Goal: Information Seeking & Learning: Learn about a topic

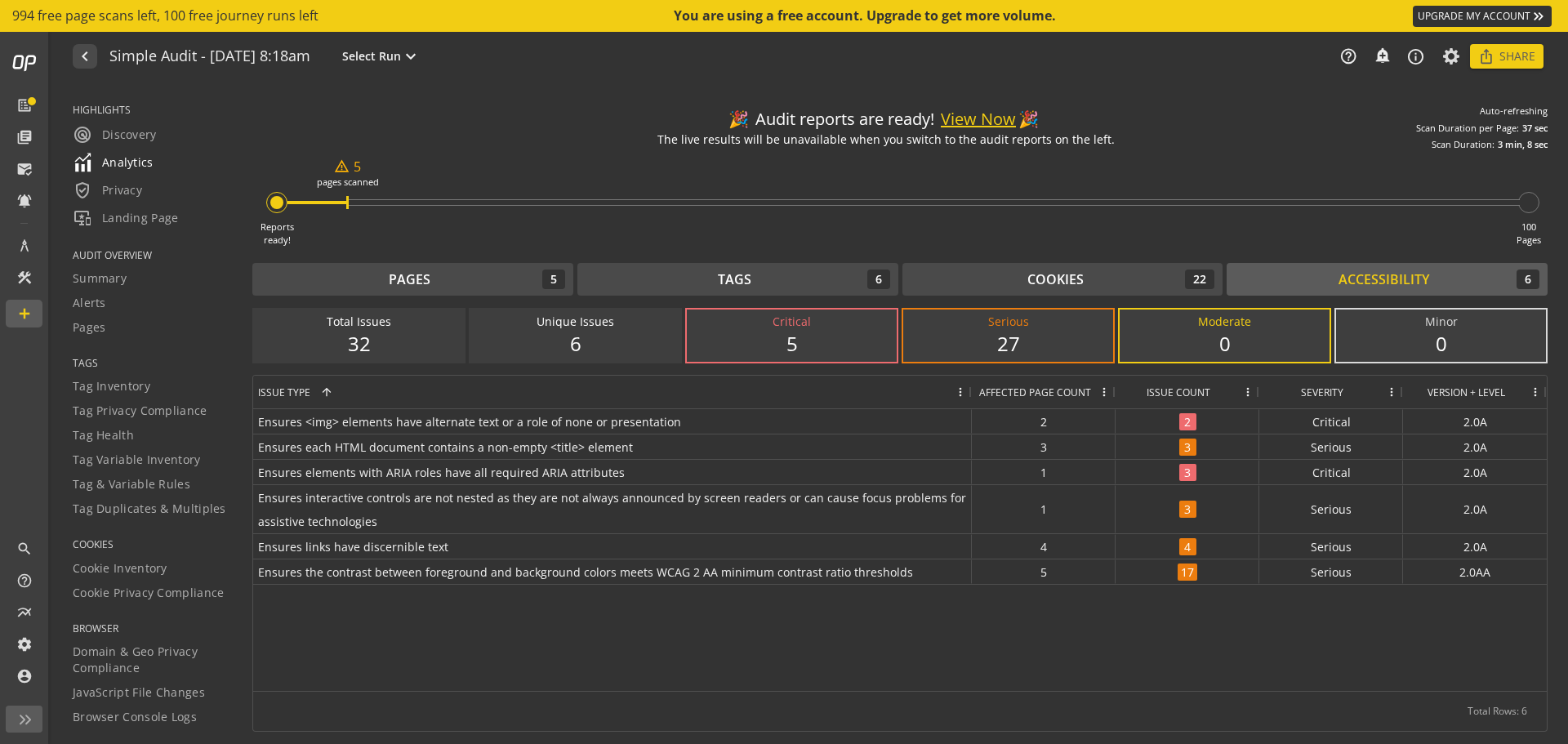
click at [125, 169] on span "Analytics" at bounding box center [112, 162] width 81 height 20
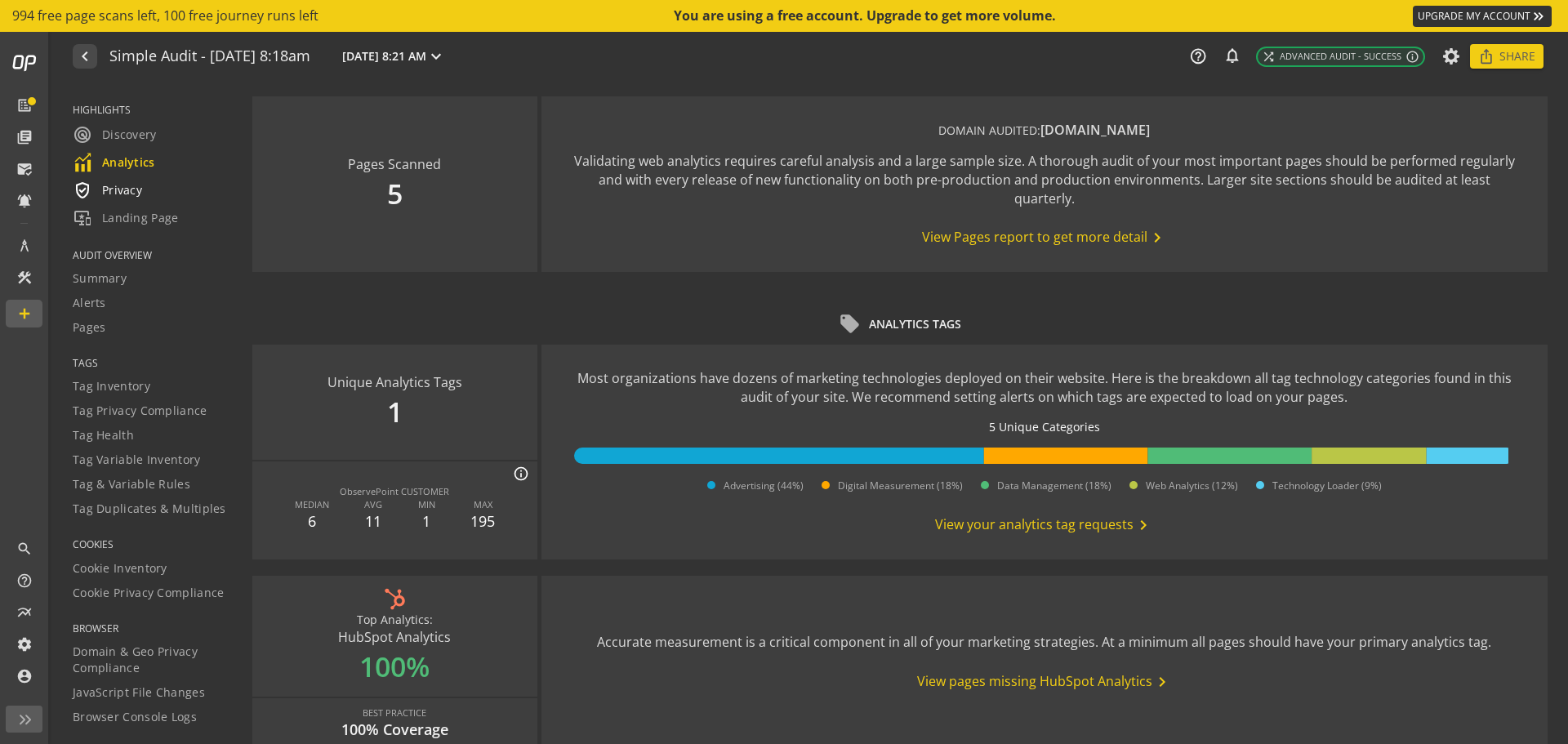
click at [139, 191] on span "verified_user Privacy" at bounding box center [107, 190] width 70 height 20
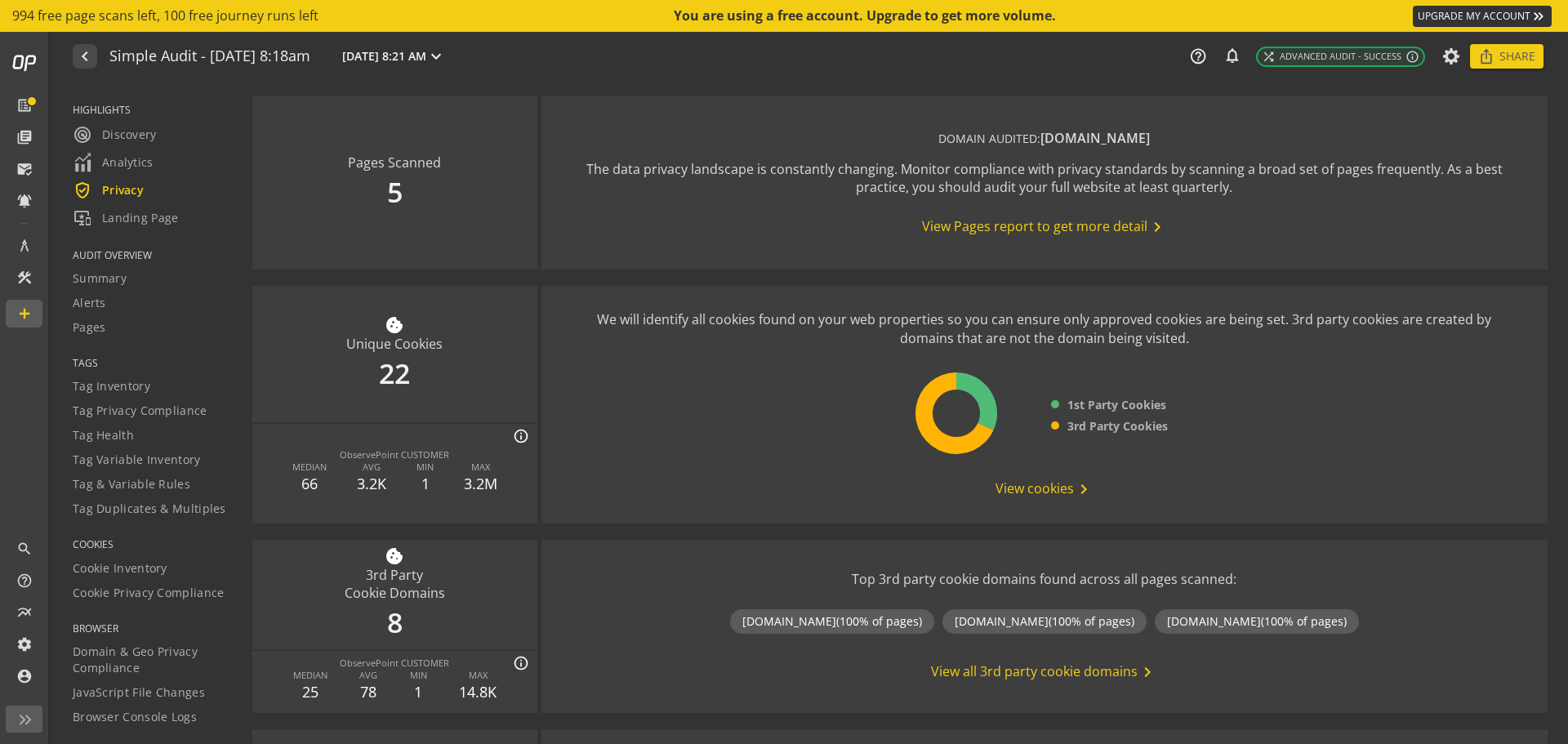
click at [1036, 488] on span "View cookies chevron_right" at bounding box center [1044, 489] width 98 height 20
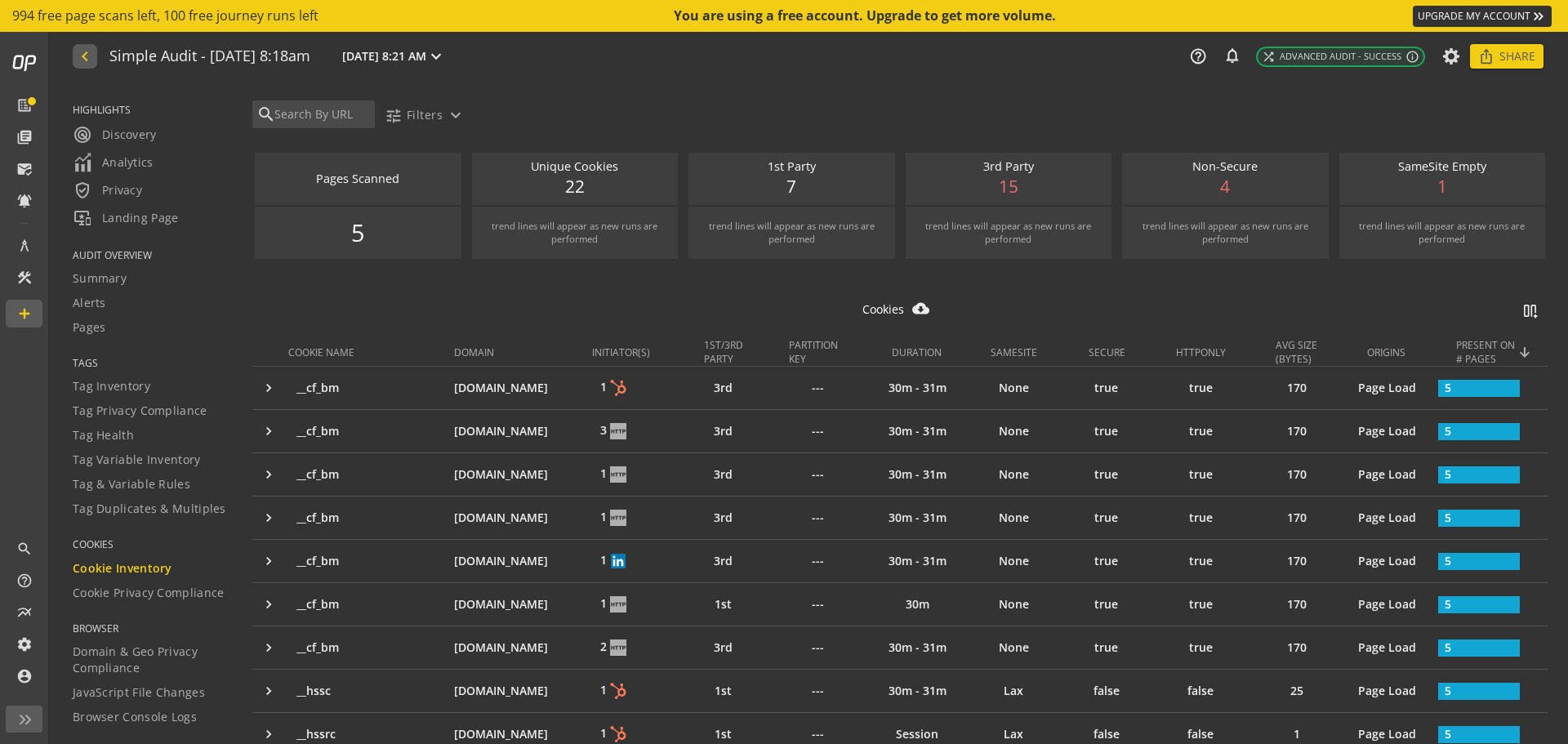
click at [93, 52] on button "navigate_before" at bounding box center [85, 56] width 25 height 25
